Goal: Transaction & Acquisition: Purchase product/service

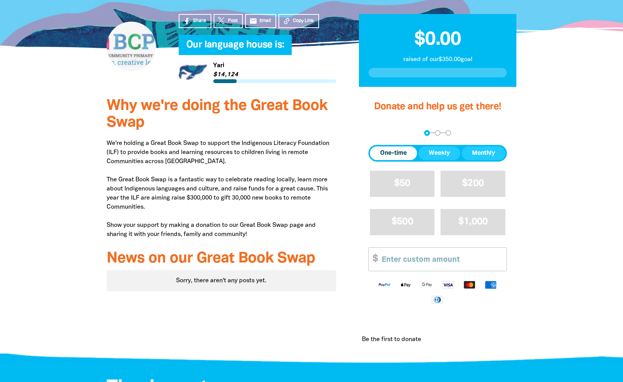
scroll to position [142, 0]
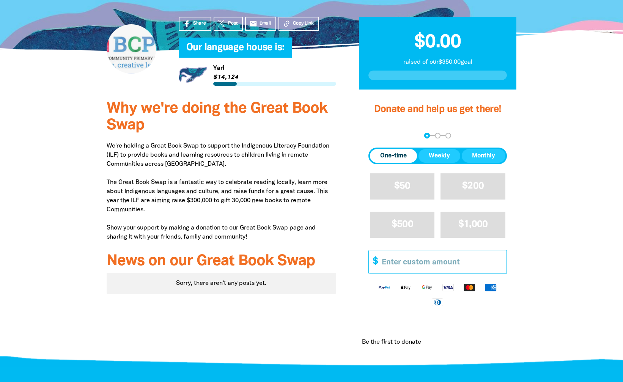
click at [395, 264] on input "Other Amount" at bounding box center [441, 261] width 130 height 23
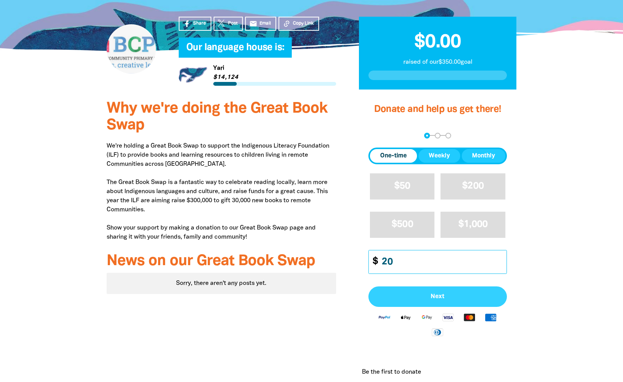
type input "20"
click at [420, 296] on span "Next" at bounding box center [438, 297] width 122 height 6
select select "AU"
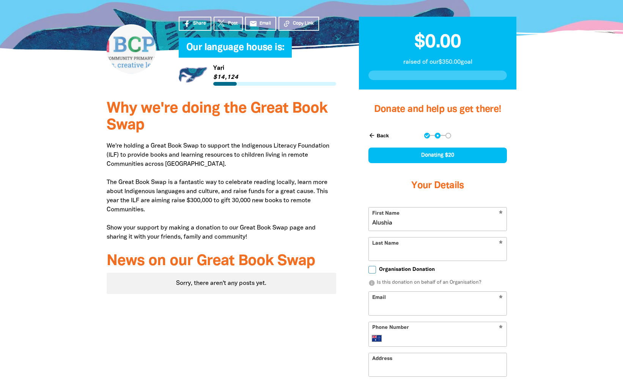
type input "Alushia"
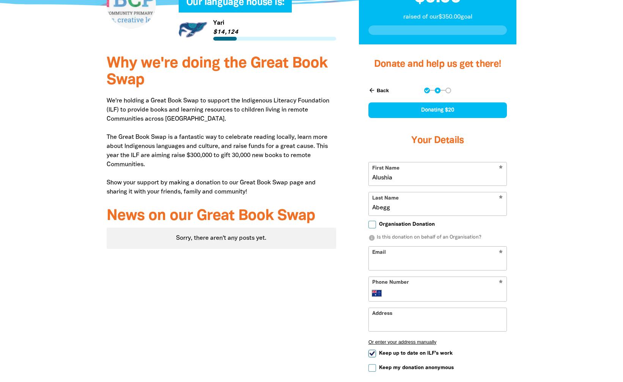
scroll to position [196, 0]
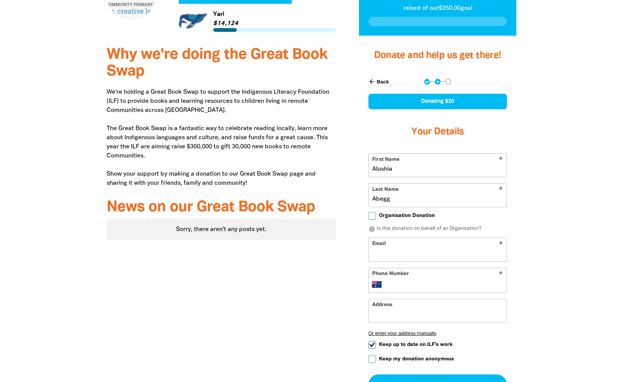
type input "Abegg"
type input "[PERSON_NAME]"
type input "[EMAIL_ADDRESS][DOMAIN_NAME]"
type input "0421 870 884"
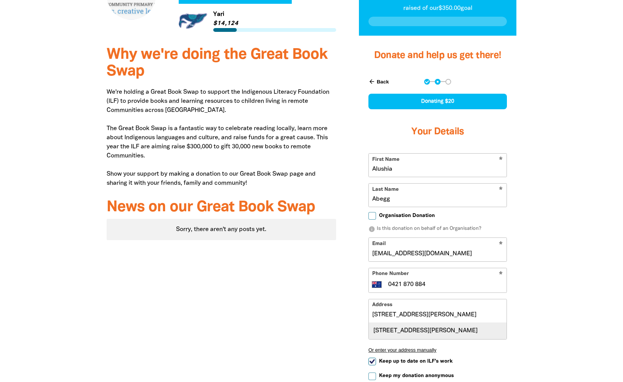
click at [417, 326] on div "[STREET_ADDRESS][PERSON_NAME]" at bounding box center [438, 331] width 138 height 16
type input "[STREET_ADDRESS][PERSON_NAME]"
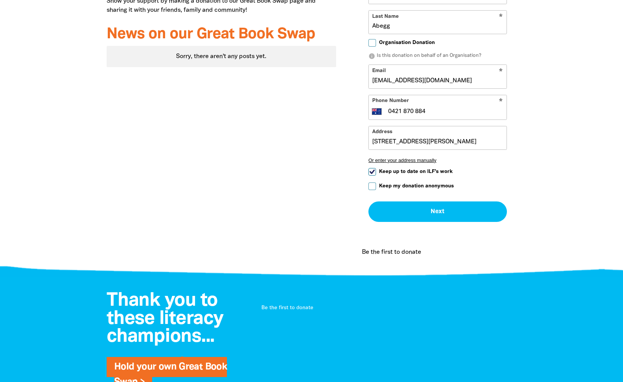
scroll to position [397, 0]
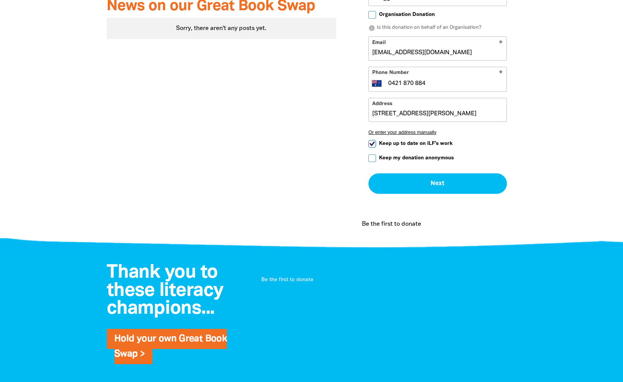
click at [375, 142] on input "Keep up to date on ILF's work" at bounding box center [372, 144] width 8 height 8
checkbox input "false"
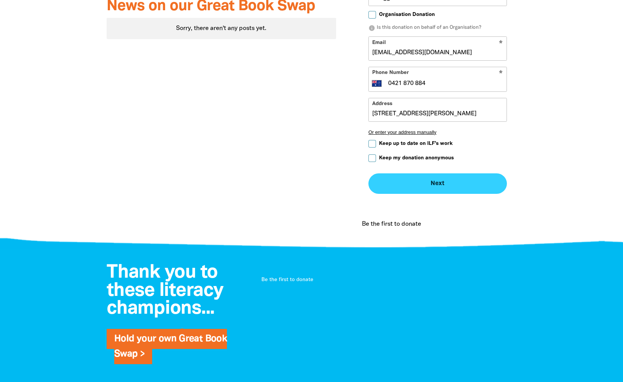
click at [409, 180] on button "Next chevron_right" at bounding box center [437, 183] width 139 height 20
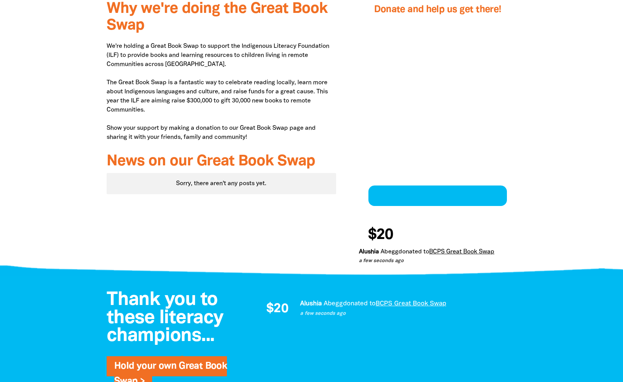
scroll to position [254, 0]
